Goal: Find specific page/section: Find specific page/section

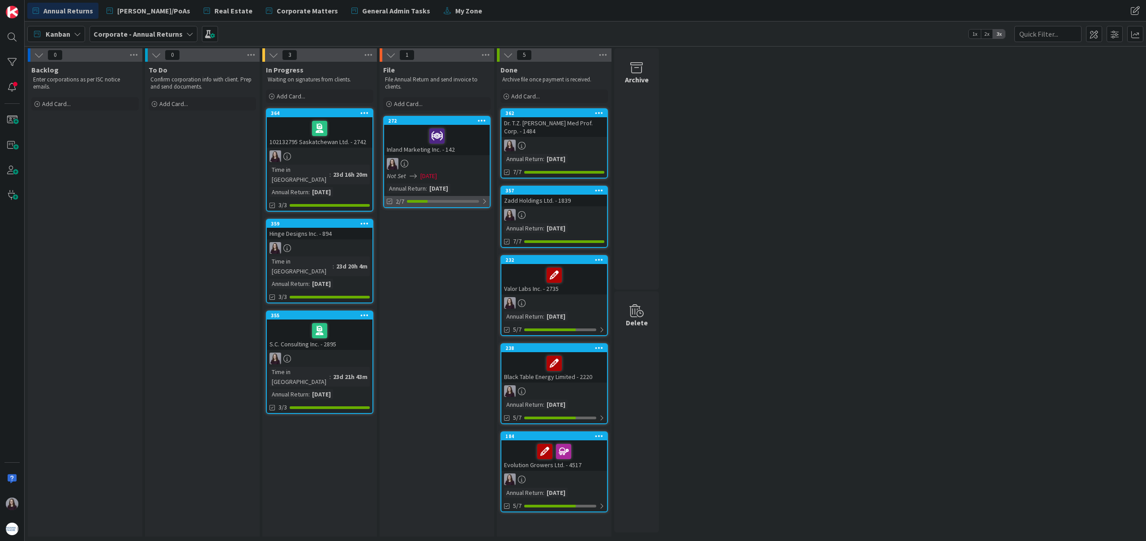
click at [484, 202] on div at bounding box center [484, 201] width 5 height 7
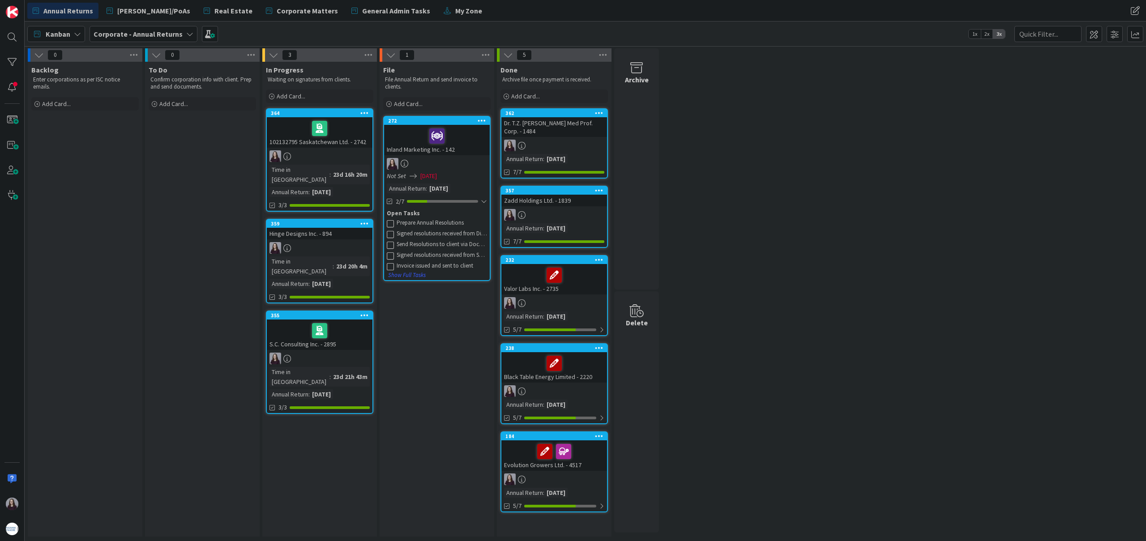
click at [390, 222] on icon at bounding box center [390, 223] width 7 height 7
click at [389, 264] on icon at bounding box center [390, 267] width 7 height 7
click at [390, 264] on icon at bounding box center [390, 267] width 7 height 7
click at [482, 220] on div at bounding box center [484, 223] width 6 height 7
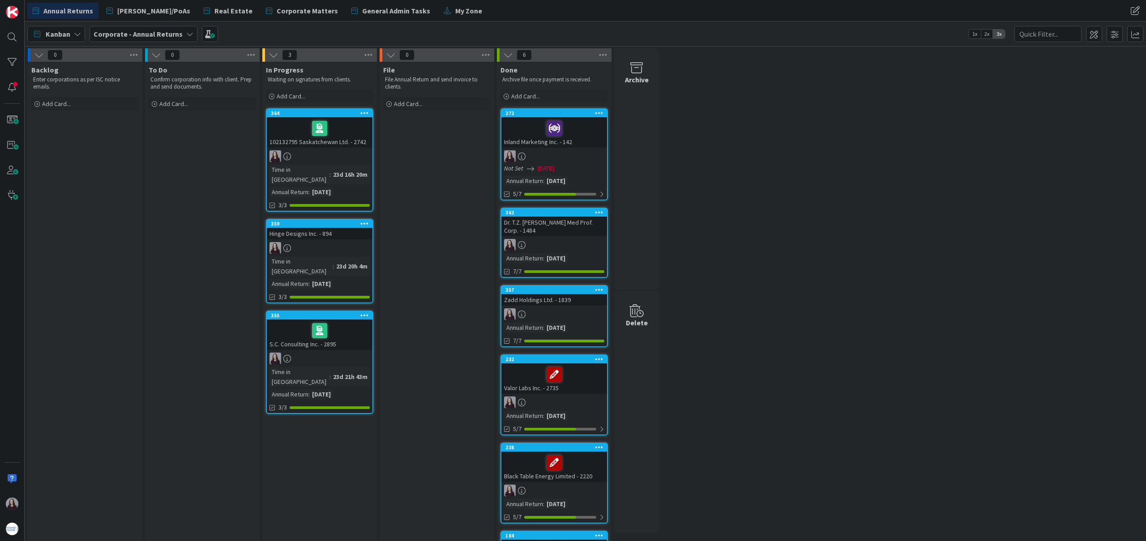
click at [593, 161] on div at bounding box center [554, 156] width 106 height 12
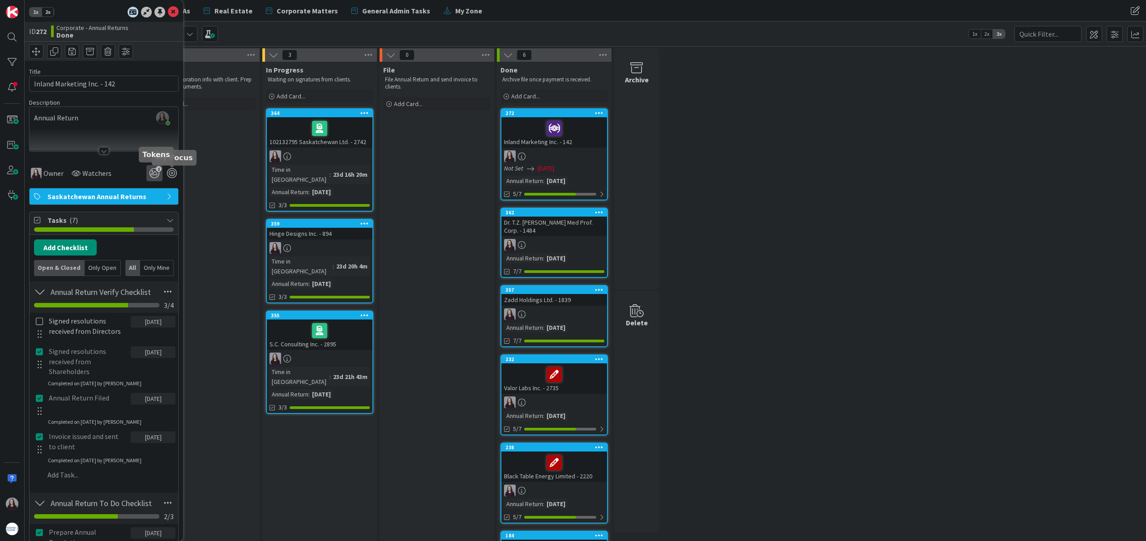
click at [157, 173] on icon "1" at bounding box center [154, 173] width 16 height 16
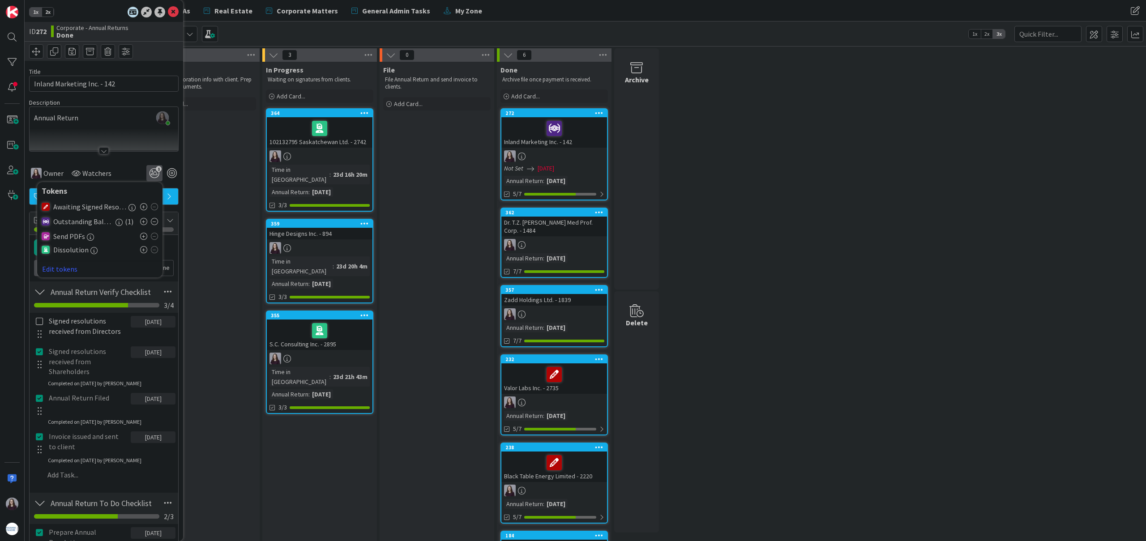
click at [143, 207] on icon at bounding box center [143, 206] width 7 height 7
click at [169, 11] on icon at bounding box center [173, 12] width 11 height 11
